Goal: Find specific page/section: Find specific page/section

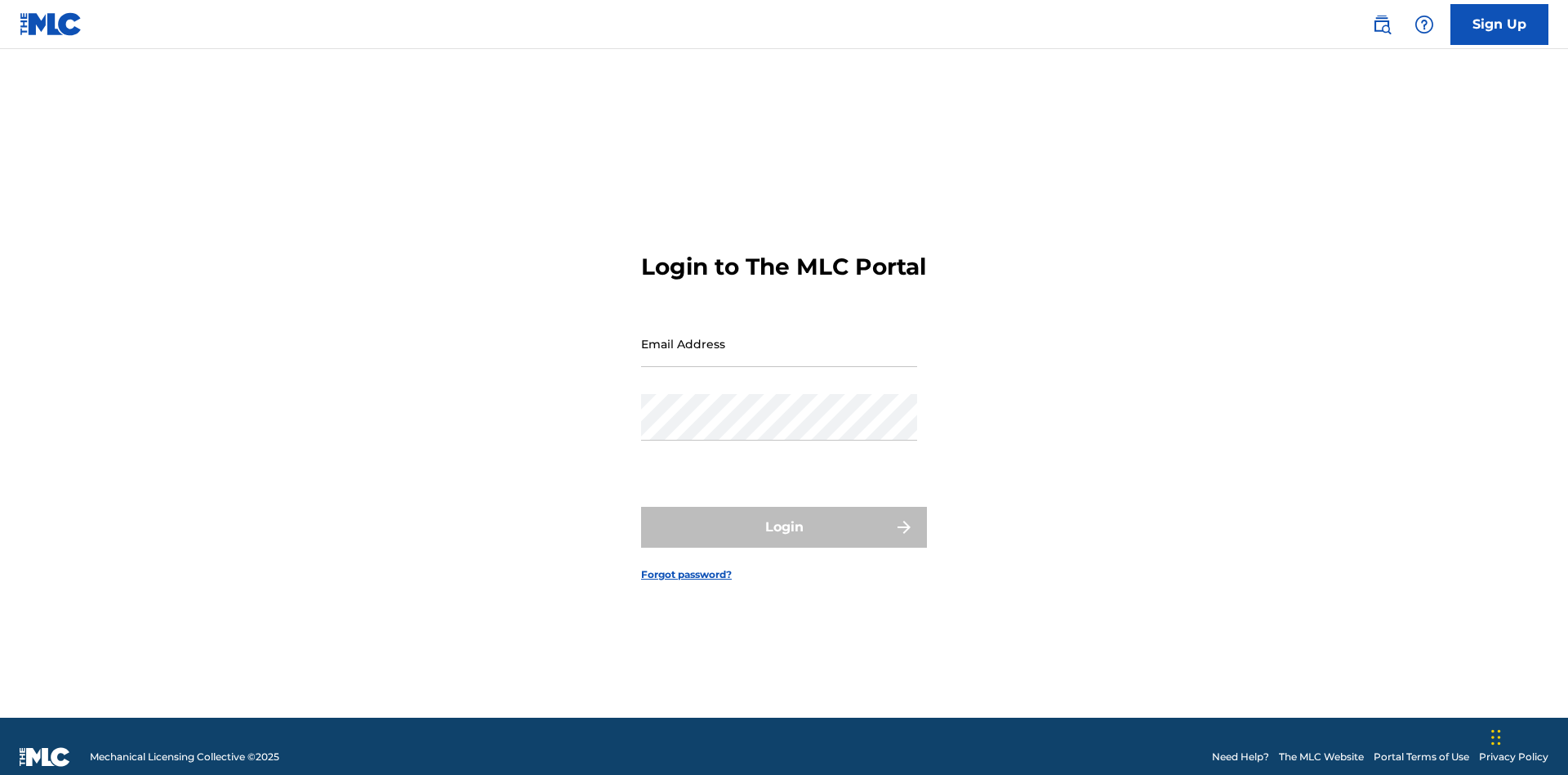
scroll to position [21, 0]
click at [779, 336] on input "Email Address" at bounding box center [779, 343] width 276 height 46
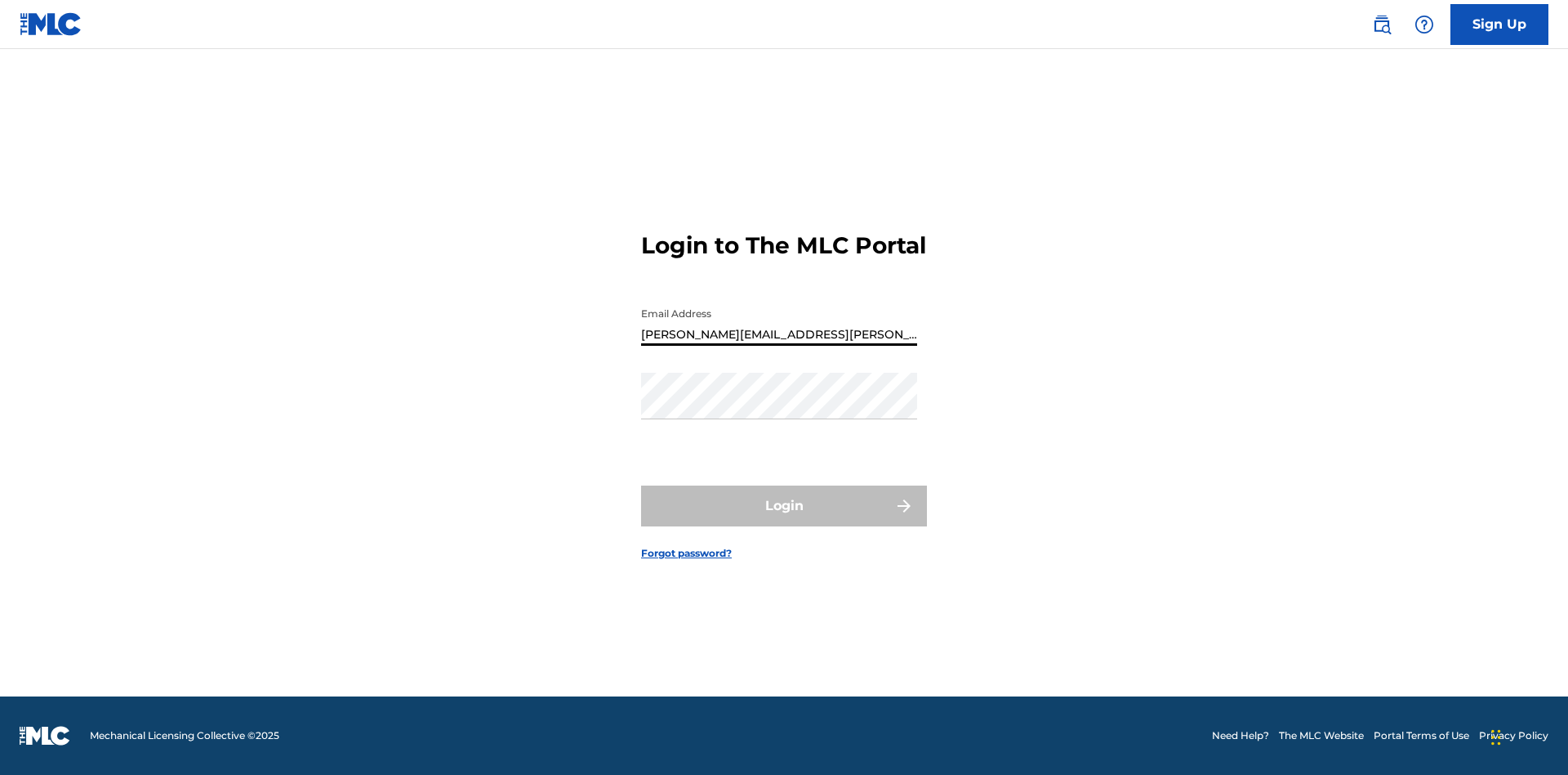
type input "[PERSON_NAME][EMAIL_ADDRESS][PERSON_NAME][DOMAIN_NAME]"
click at [784, 520] on button "Login" at bounding box center [784, 506] width 286 height 41
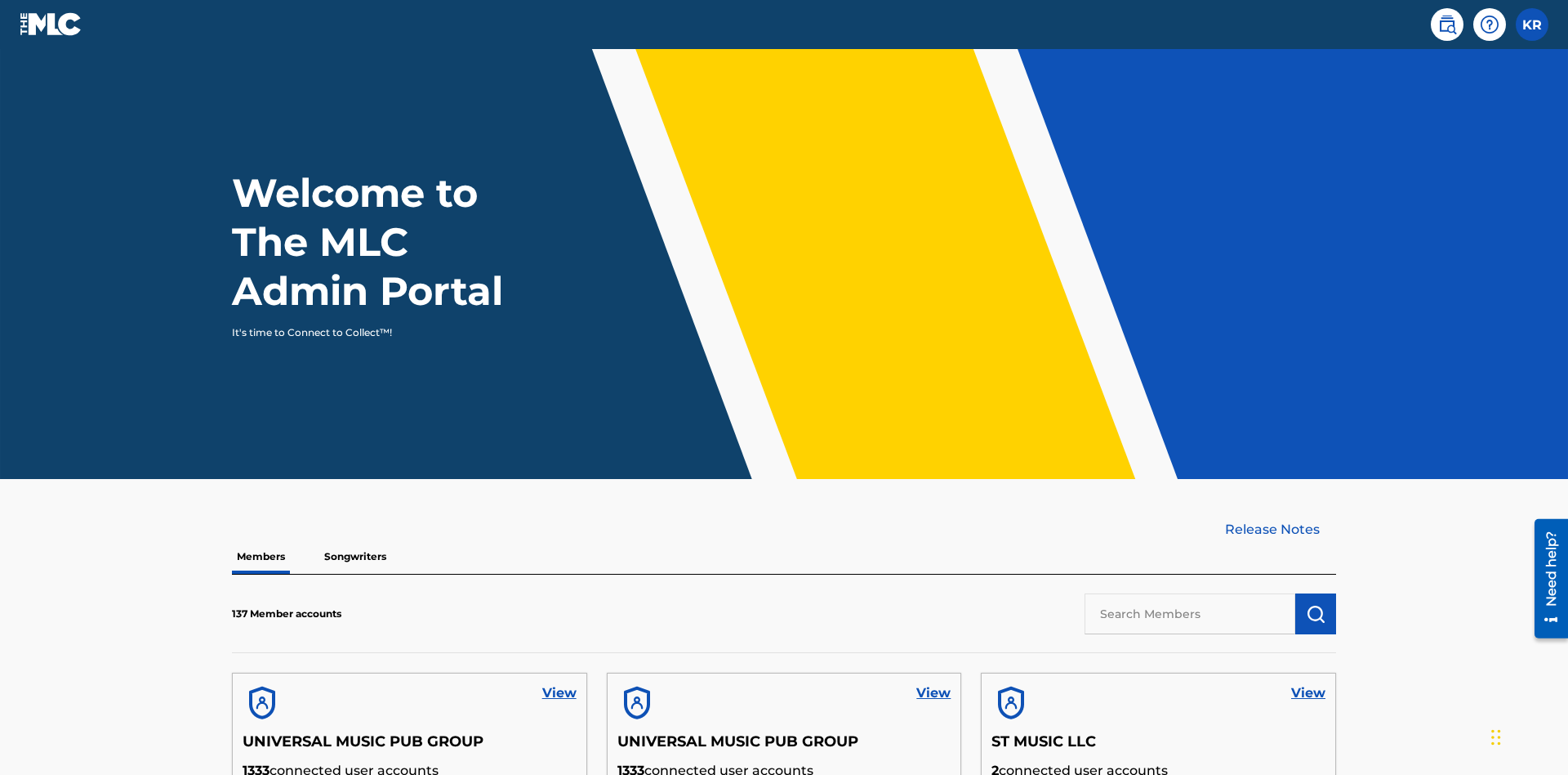
click at [1190, 593] on input "text" at bounding box center [1189, 614] width 210 height 41
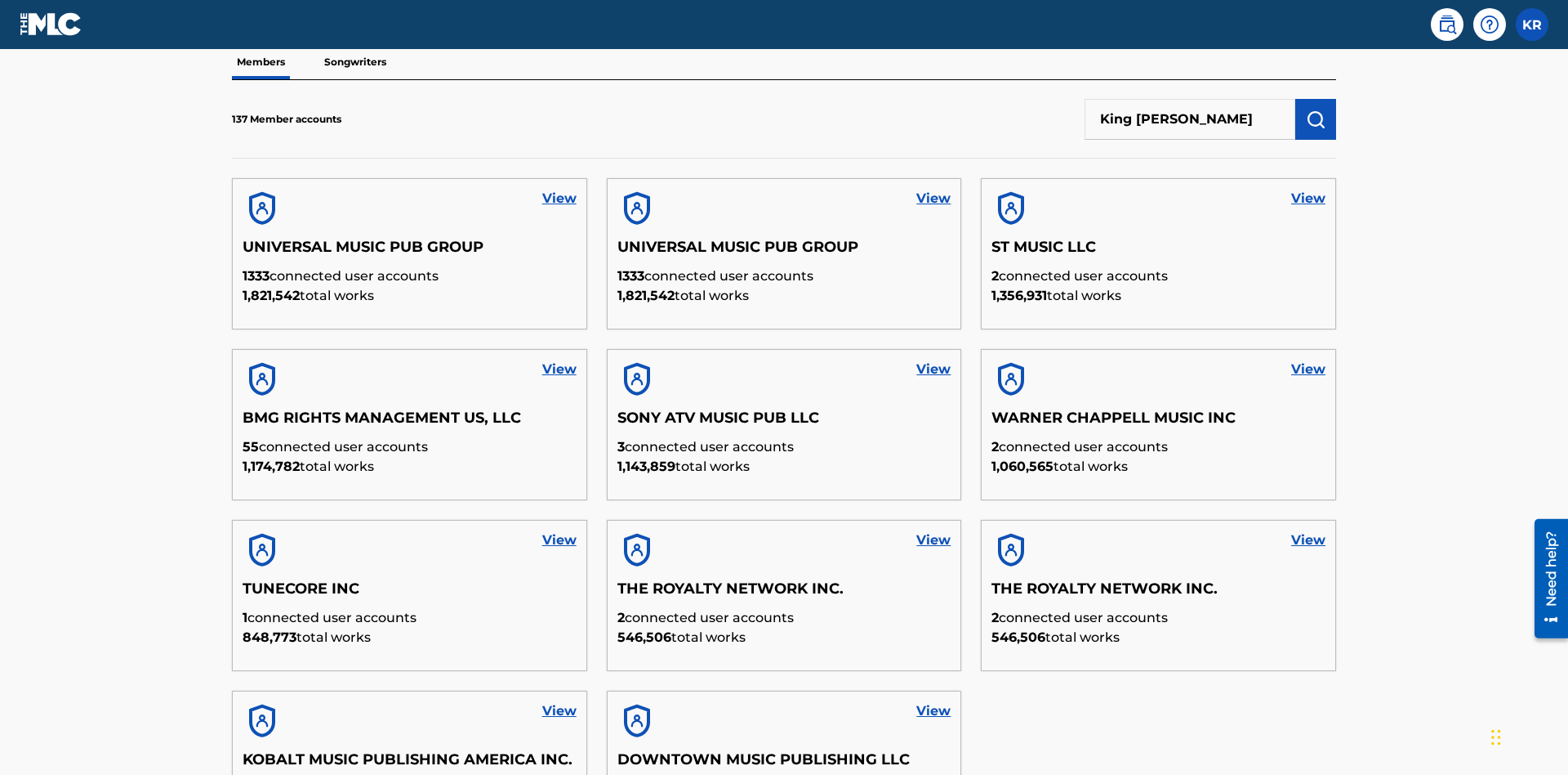
type input "King [PERSON_NAME]"
click at [1316, 110] on img "submit" at bounding box center [1316, 120] width 20 height 20
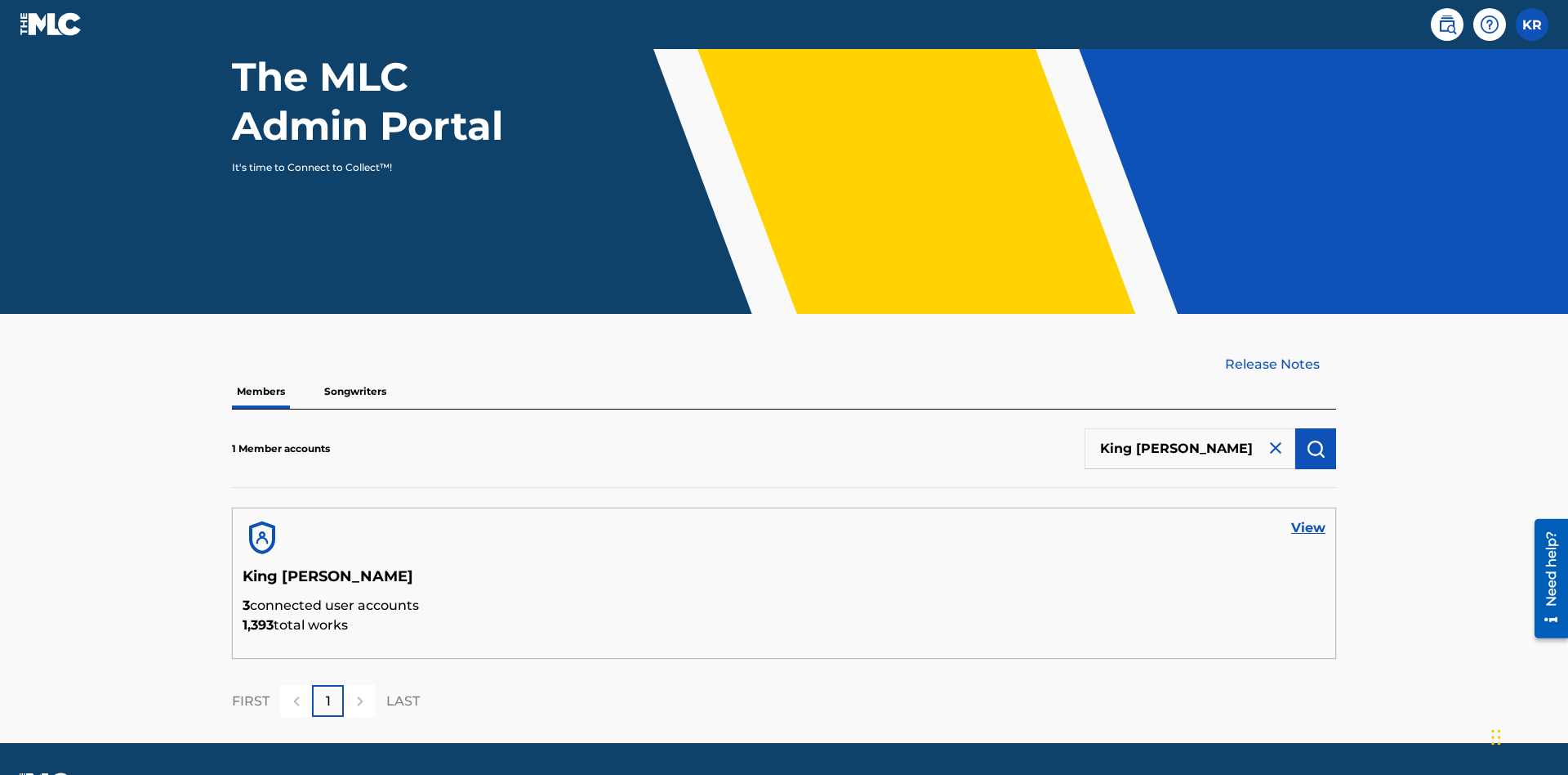
click at [1308, 518] on link "View" at bounding box center [1309, 528] width 35 height 20
